Goal: Navigation & Orientation: Understand site structure

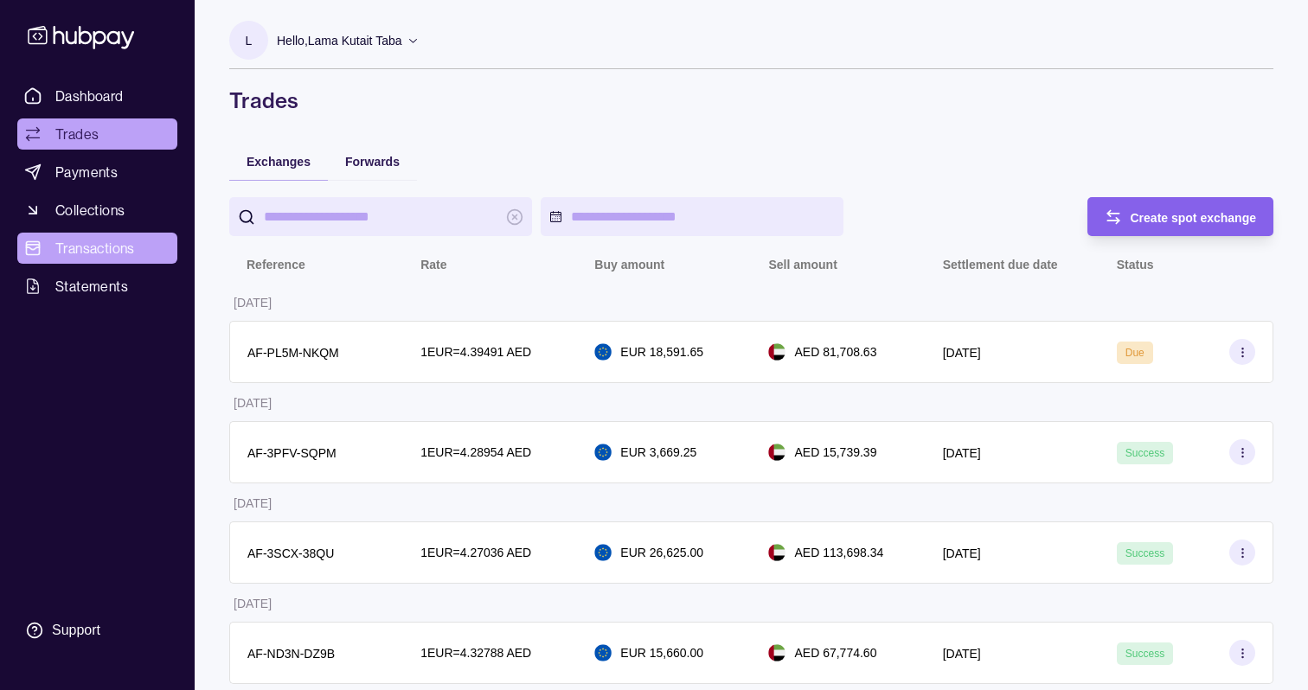
click at [113, 245] on span "Transactions" at bounding box center [95, 248] width 80 height 21
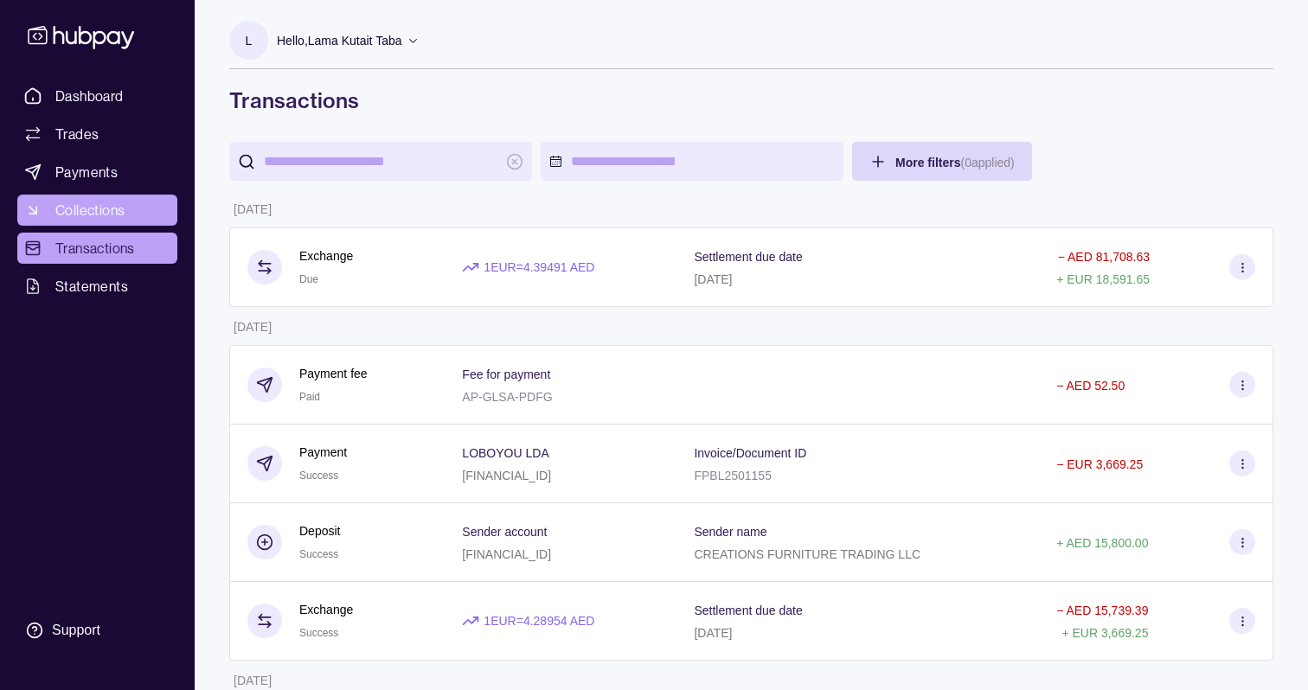
click at [99, 215] on span "Collections" at bounding box center [89, 210] width 69 height 21
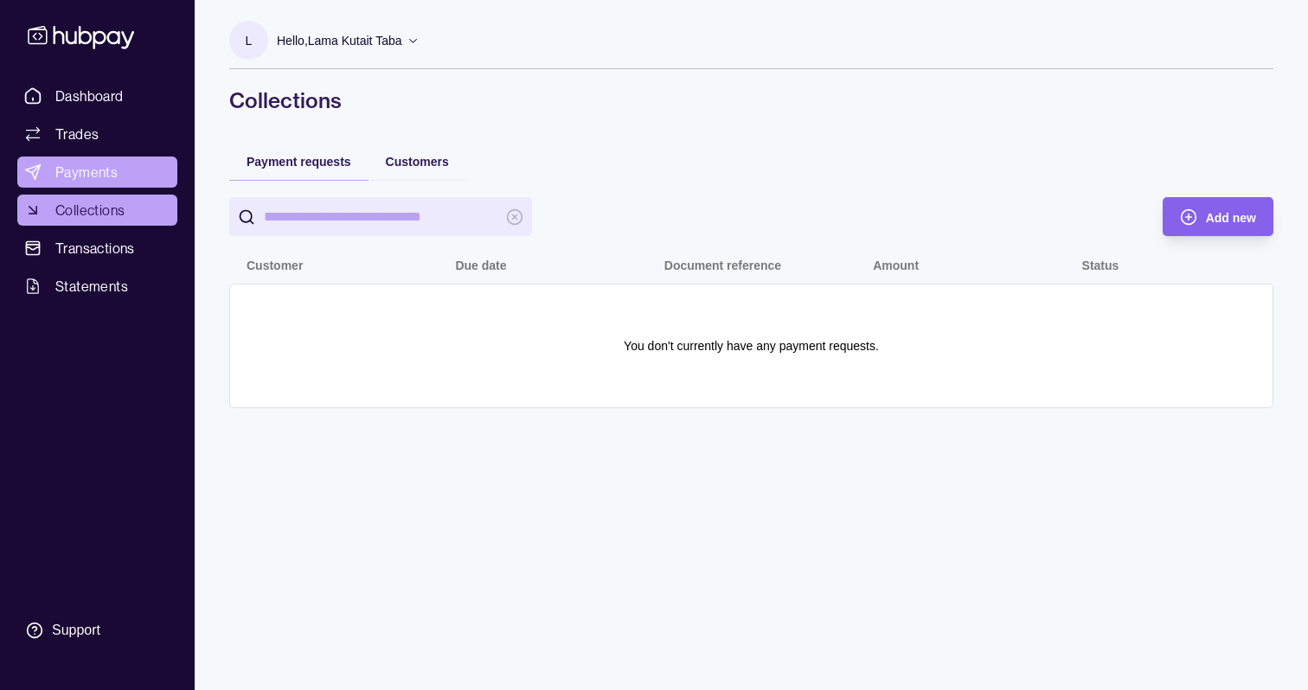
click at [85, 173] on span "Payments" at bounding box center [86, 172] width 62 height 21
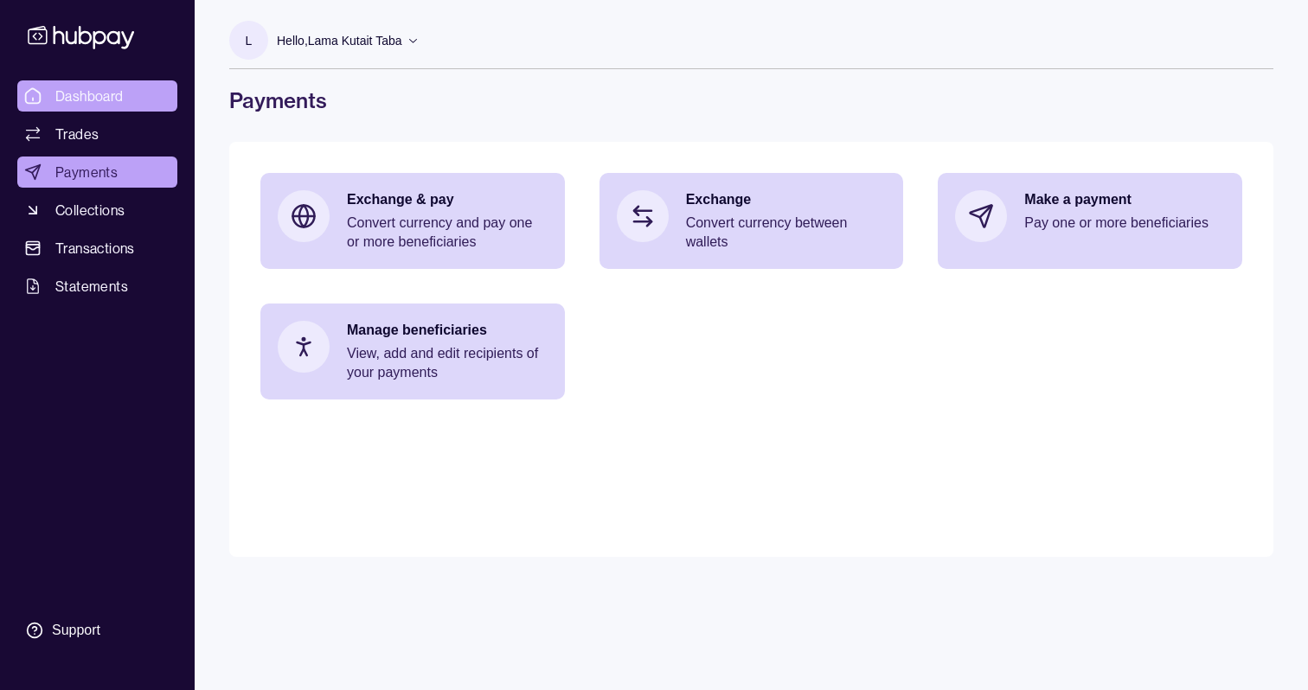
click at [93, 92] on span "Dashboard" at bounding box center [89, 96] width 68 height 21
